Goal: Transaction & Acquisition: Purchase product/service

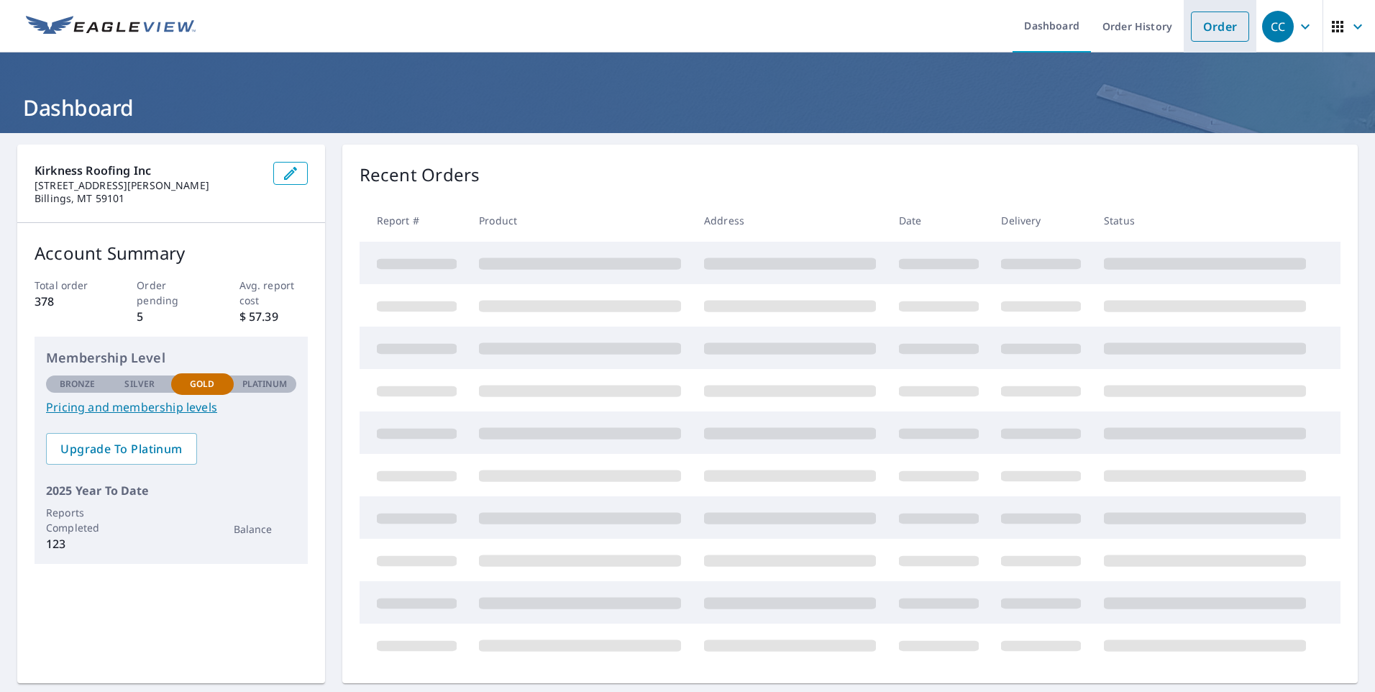
click at [1198, 19] on link "Order" at bounding box center [1220, 27] width 58 height 30
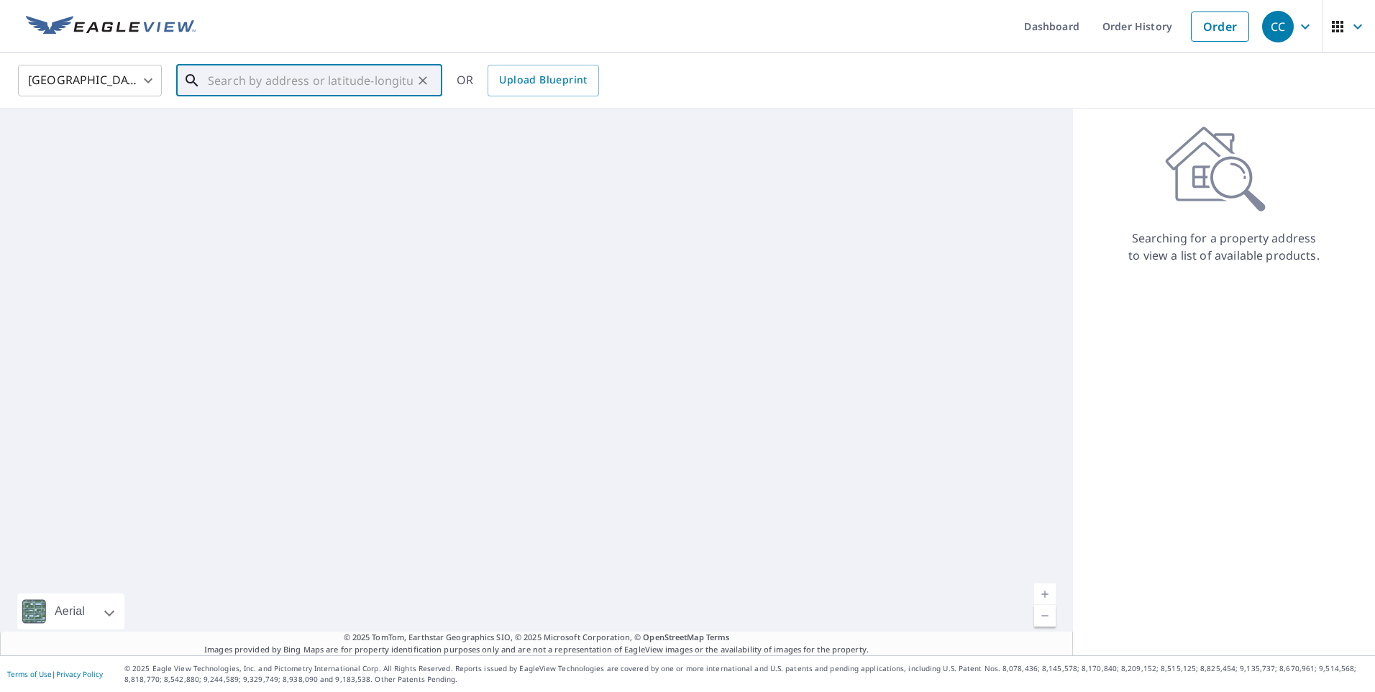
click at [316, 79] on input "text" at bounding box center [310, 80] width 205 height 40
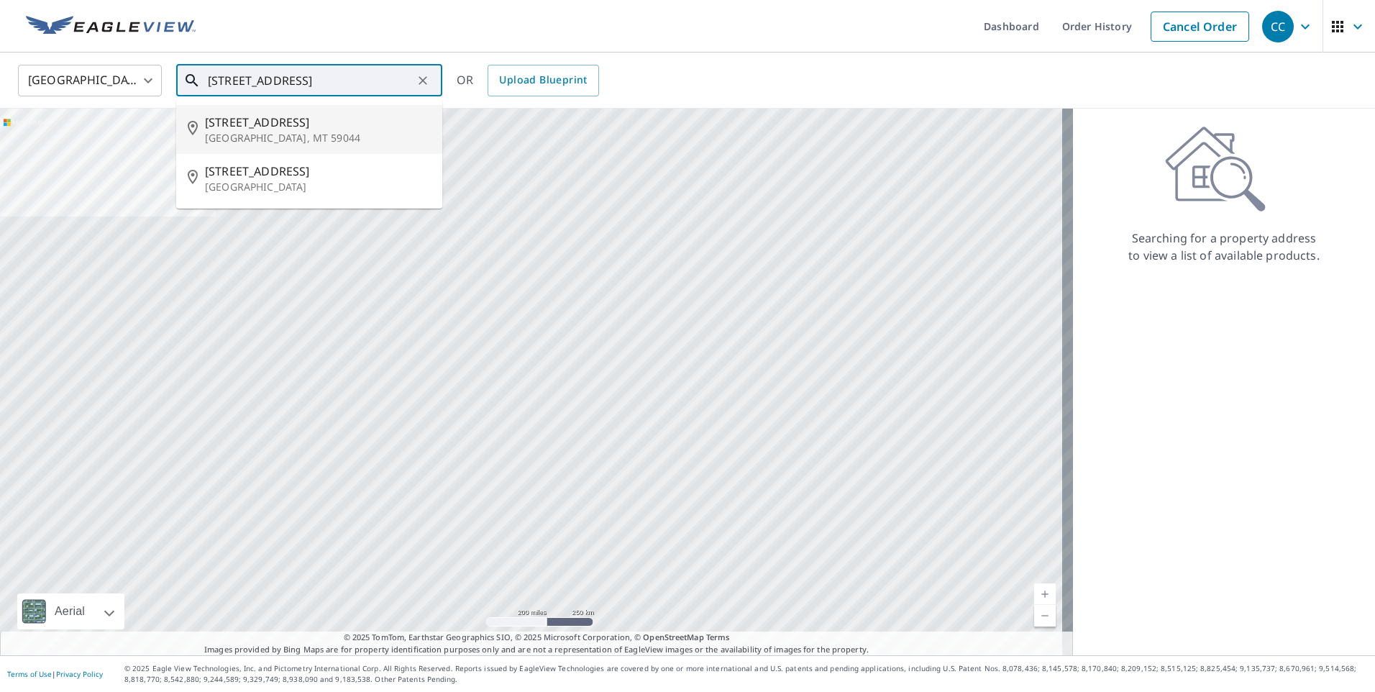
click at [309, 114] on span "[STREET_ADDRESS]" at bounding box center [318, 122] width 226 height 17
type input "[STREET_ADDRESS][PERSON_NAME]"
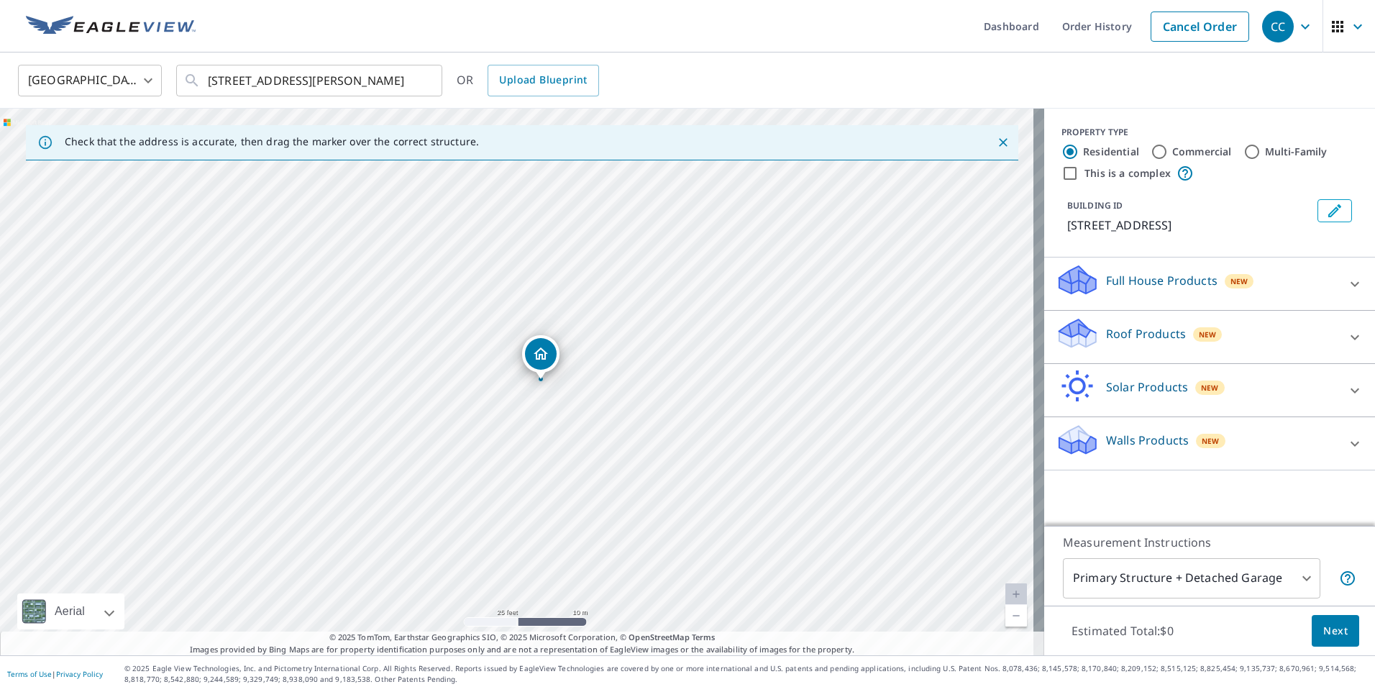
drag, startPoint x: 421, startPoint y: 362, endPoint x: 493, endPoint y: 371, distance: 71.7
click at [493, 371] on div "[STREET_ADDRESS][PERSON_NAME]" at bounding box center [522, 382] width 1044 height 546
click at [1106, 331] on p "Roof Products" at bounding box center [1146, 333] width 80 height 17
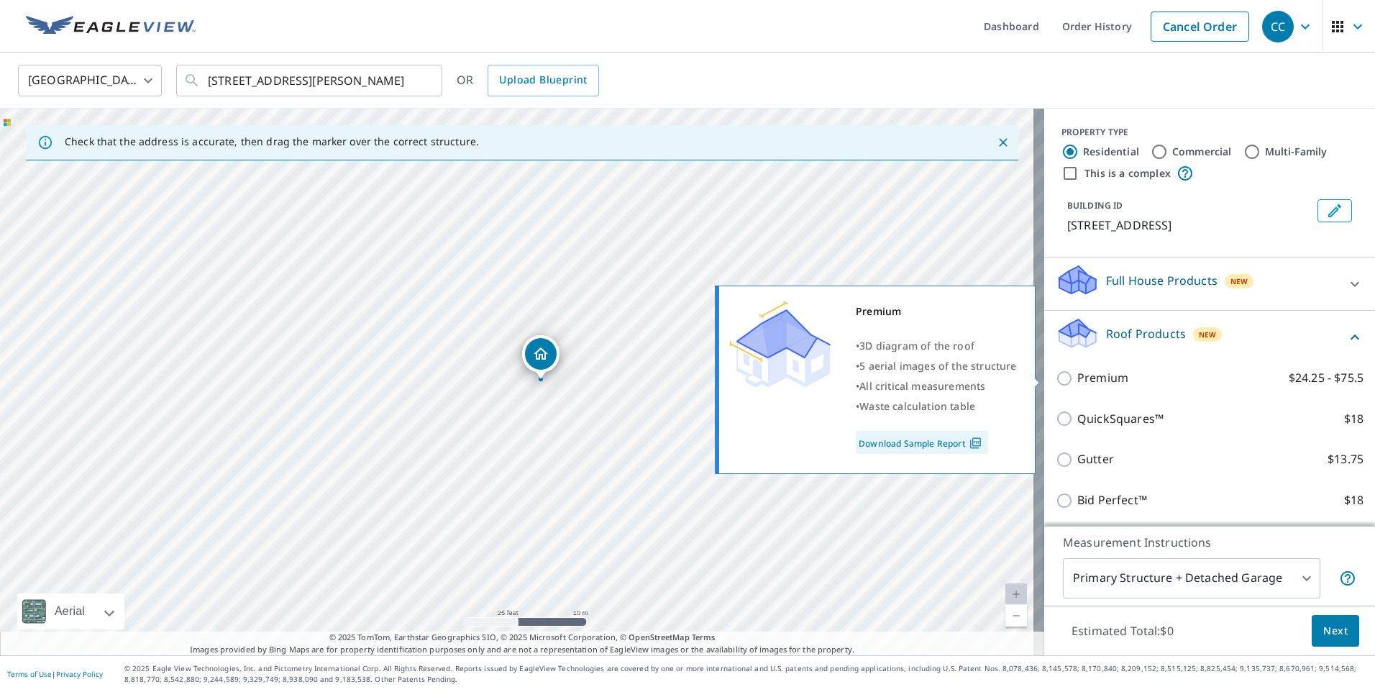
click at [1101, 383] on p "Premium" at bounding box center [1102, 378] width 51 height 18
click at [1077, 383] on input "Premium $24.25 - $75.5" at bounding box center [1067, 378] width 22 height 17
checkbox input "true"
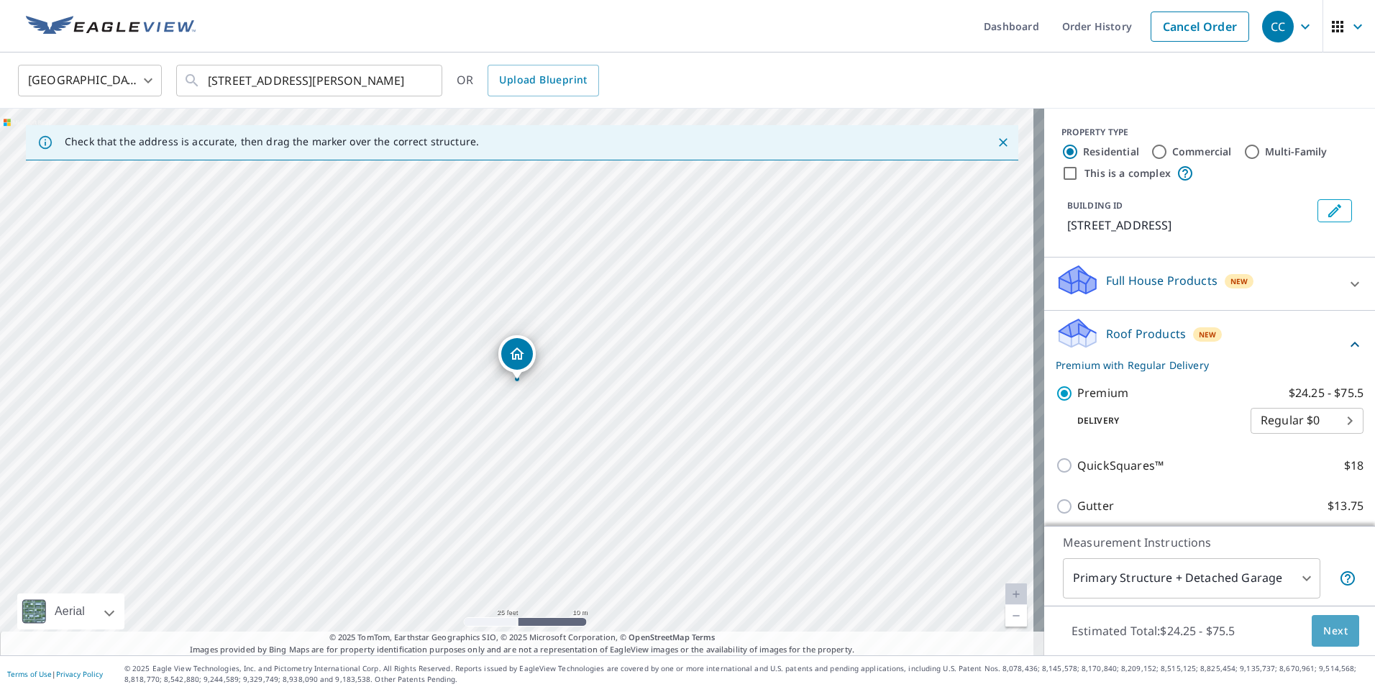
click at [1325, 623] on span "Next" at bounding box center [1335, 631] width 24 height 18
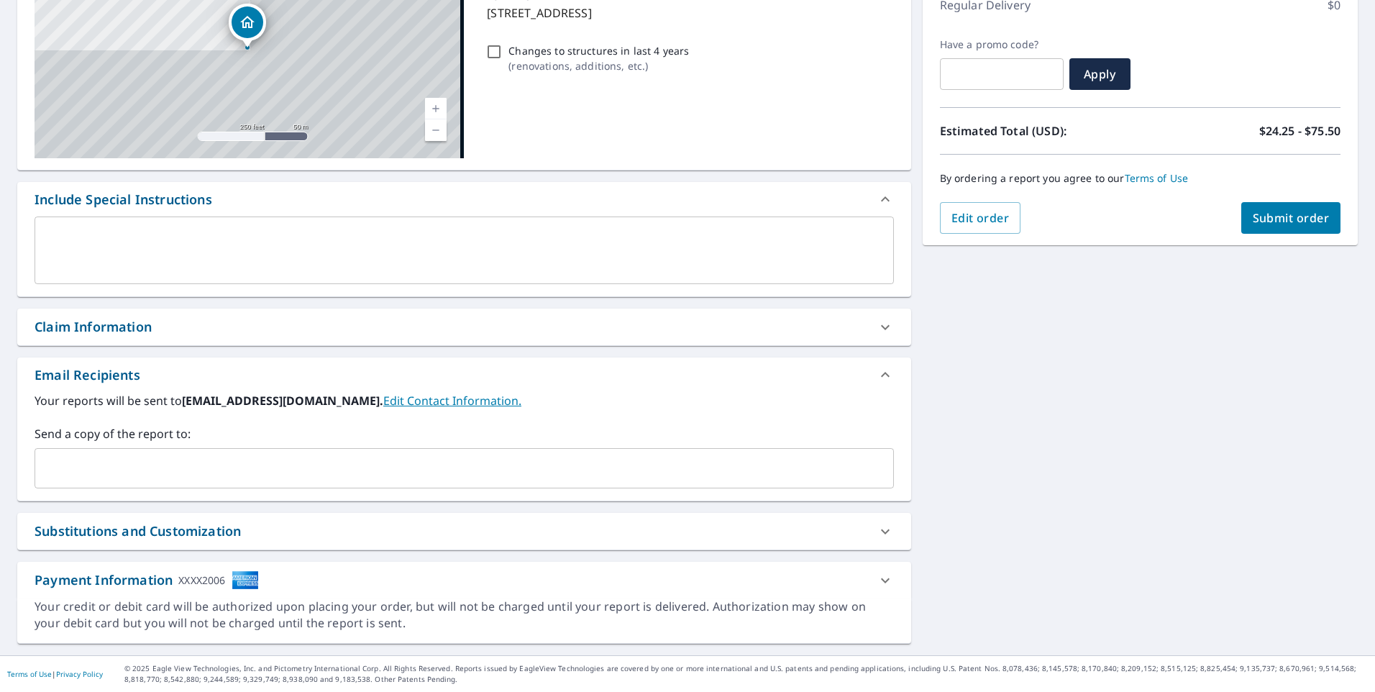
scroll to position [214, 0]
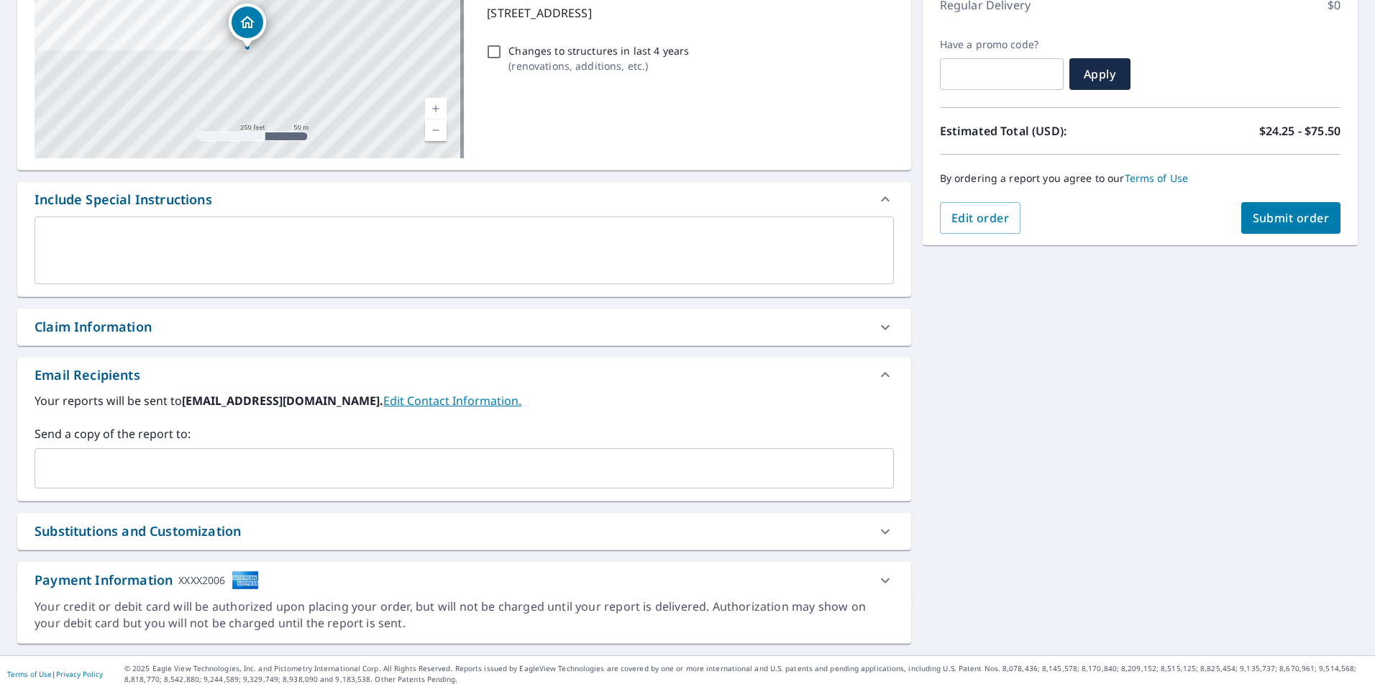
click at [436, 475] on input "text" at bounding box center [453, 467] width 825 height 27
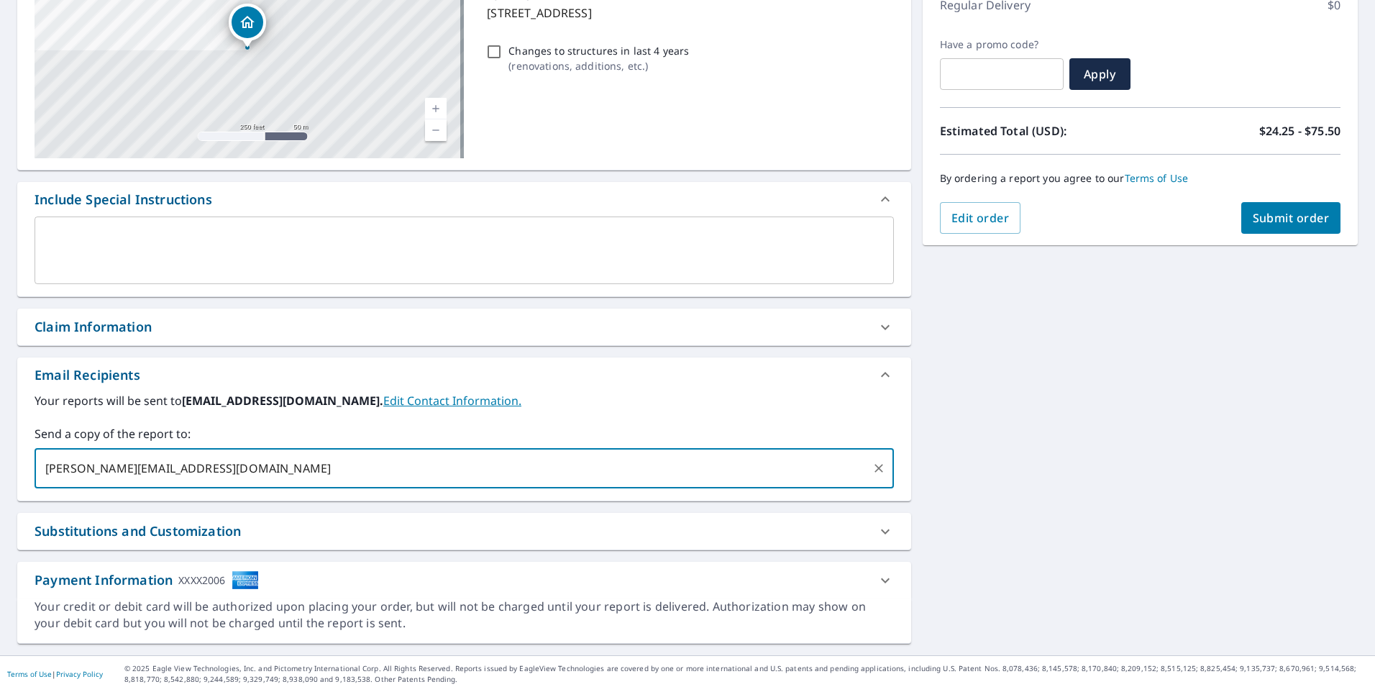
type input "[PERSON_NAME][EMAIL_ADDRESS][DOMAIN_NAME]"
click at [1316, 219] on span "Submit order" at bounding box center [1291, 218] width 77 height 16
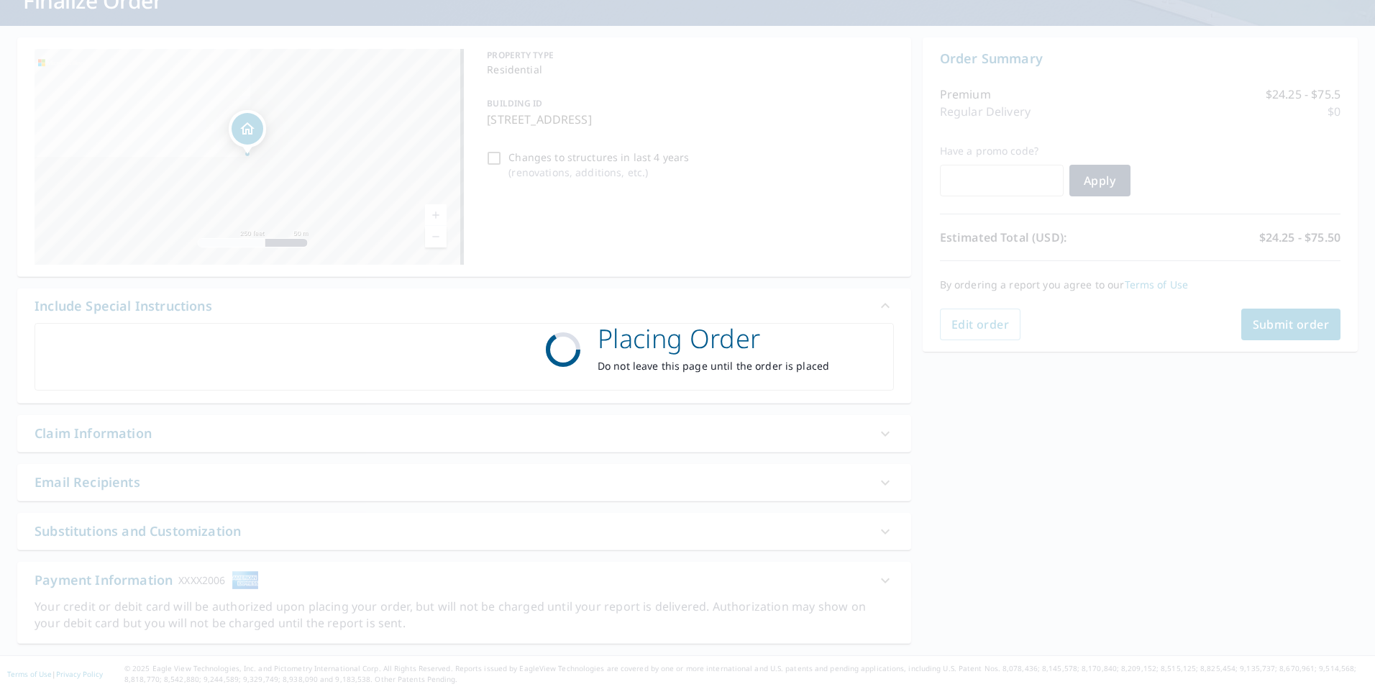
scroll to position [107, 0]
